Goal: Download file/media

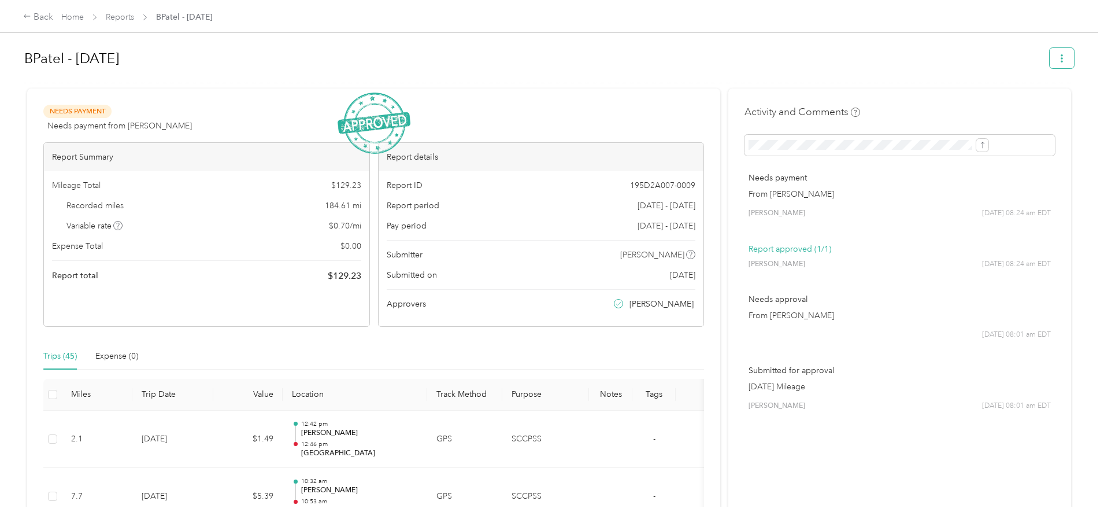
click at [1050, 62] on button "button" at bounding box center [1062, 58] width 24 height 20
click at [950, 99] on span "Download" at bounding box center [934, 101] width 38 height 12
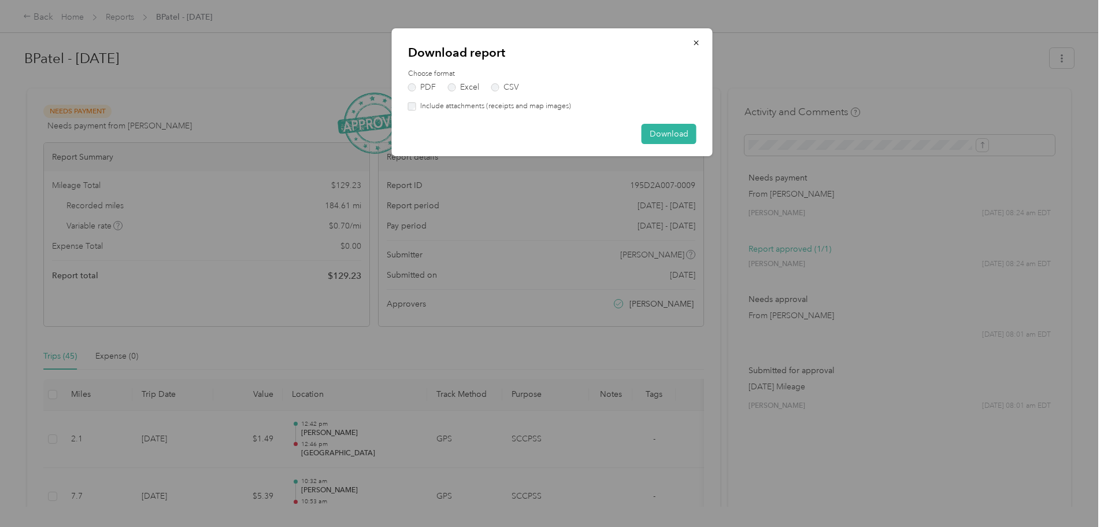
click at [419, 107] on label "Include attachments (receipts and map images)" at bounding box center [493, 106] width 155 height 10
click at [668, 136] on button "Download" at bounding box center [669, 134] width 55 height 20
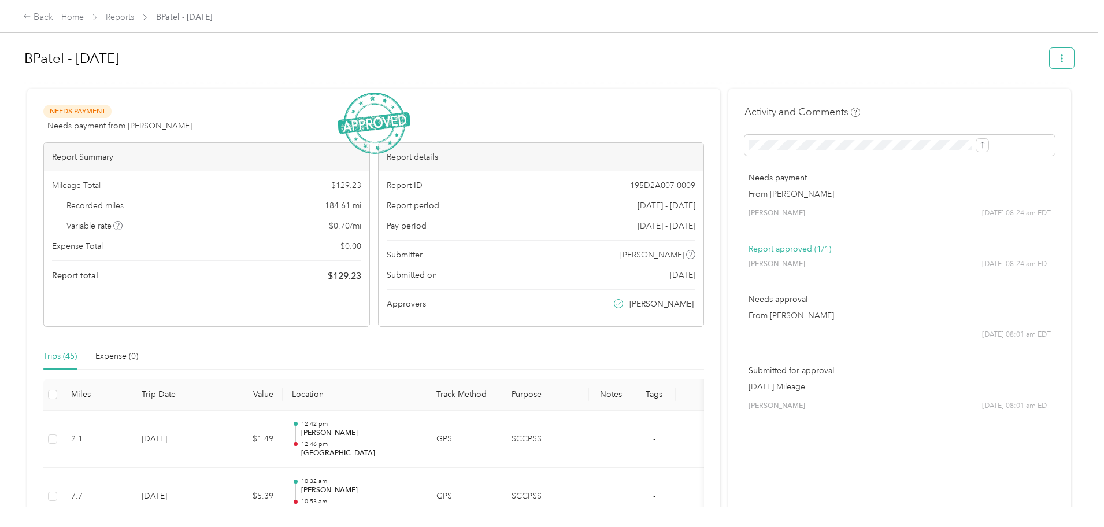
click at [1058, 58] on icon "button" at bounding box center [1062, 58] width 8 height 8
click at [1001, 124] on div "BPatel - [DATE] Needs Payment Needs payment from [PERSON_NAME] View activity & …" at bounding box center [549, 253] width 1098 height 506
